Goal: Check status: Check status

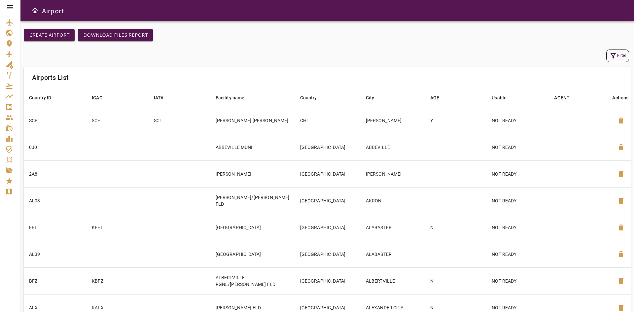
click at [14, 108] on div "Service Orders" at bounding box center [10, 107] width 10 height 8
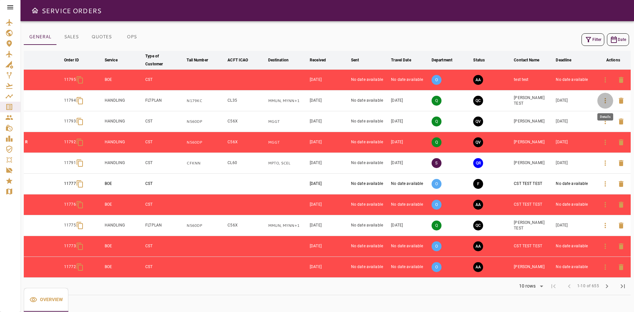
click at [604, 101] on icon "button" at bounding box center [606, 101] width 8 height 8
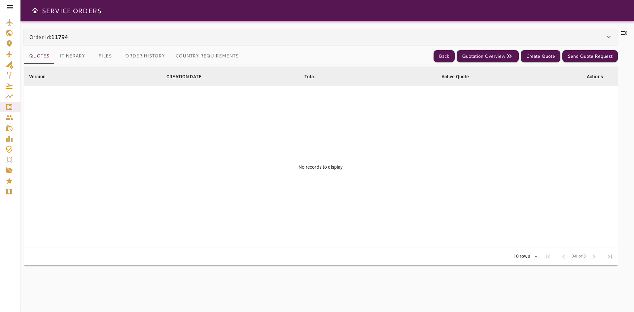
click at [625, 32] on icon at bounding box center [624, 33] width 8 height 8
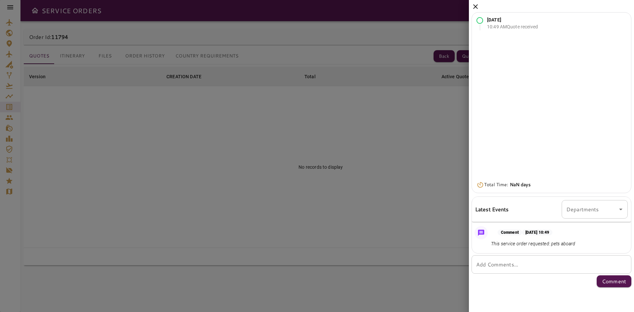
click at [476, 8] on icon at bounding box center [476, 7] width 8 height 8
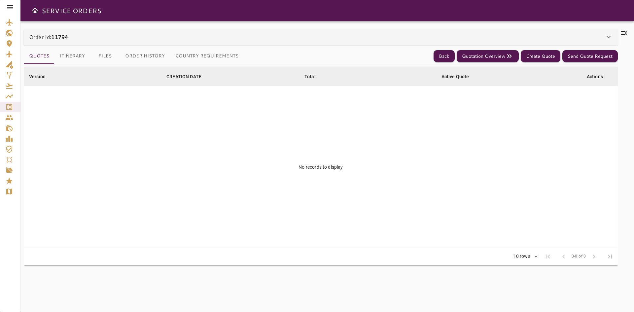
click at [90, 42] on div "Order Id: 11794" at bounding box center [321, 37] width 594 height 16
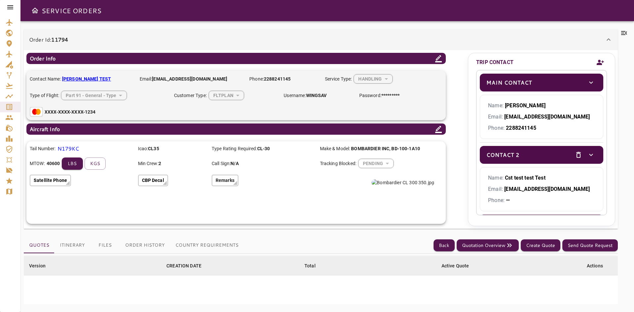
click at [90, 42] on div "Order Id: 11794" at bounding box center [317, 40] width 576 height 8
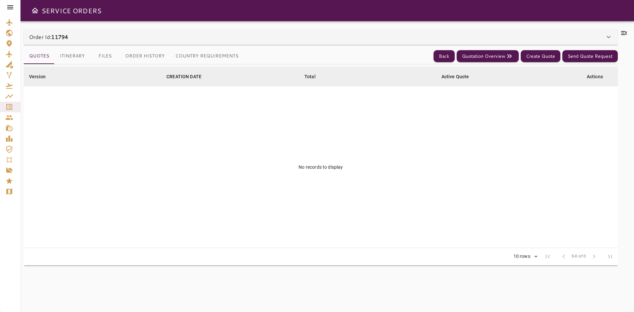
click at [625, 32] on icon at bounding box center [624, 33] width 6 height 4
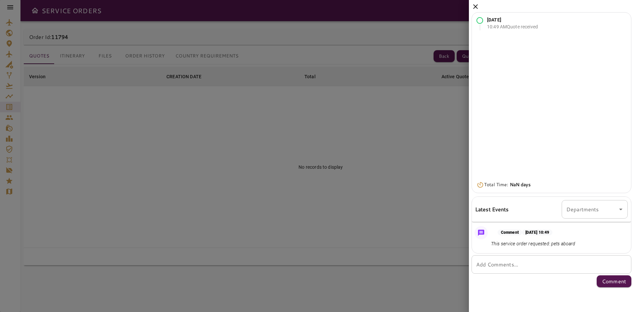
click at [476, 8] on icon at bounding box center [476, 7] width 8 height 8
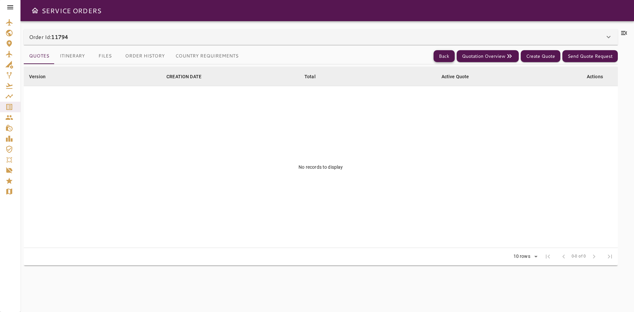
click at [448, 55] on button "Back" at bounding box center [444, 56] width 21 height 12
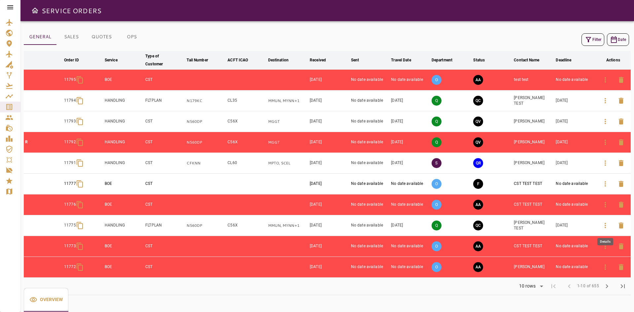
click at [603, 225] on icon "button" at bounding box center [606, 226] width 8 height 8
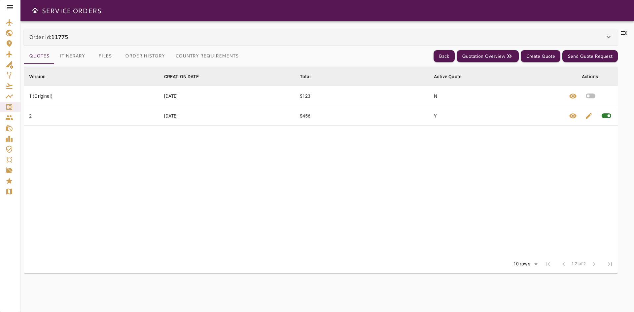
click at [623, 34] on icon at bounding box center [624, 33] width 8 height 8
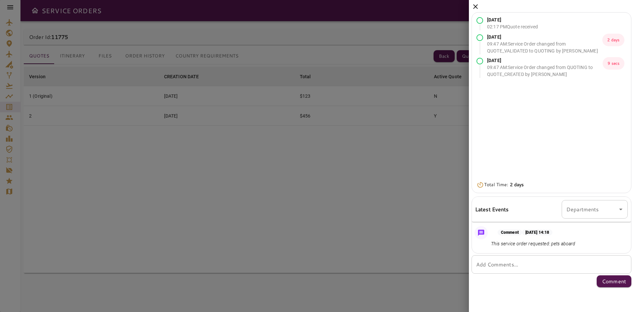
click at [472, 9] on icon at bounding box center [476, 7] width 8 height 8
